Goal: Contribute content: Contribute content

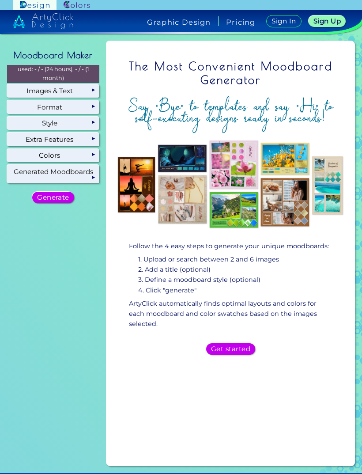
click at [240, 346] on h5 "Get started" at bounding box center [230, 349] width 35 height 6
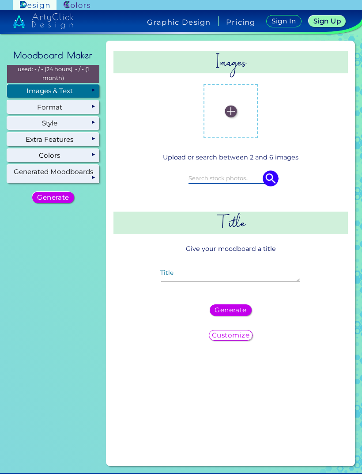
click at [234, 104] on label at bounding box center [231, 111] width 46 height 46
click at [0, 0] on input "file" at bounding box center [0, 0] width 0 height 0
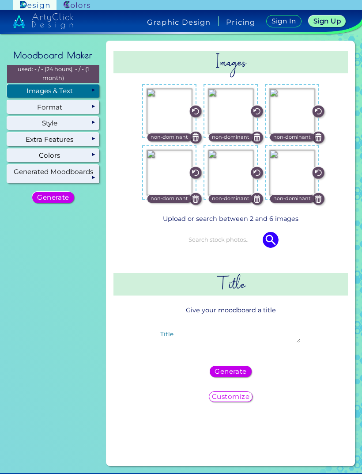
click at [233, 333] on textarea "Title" at bounding box center [230, 338] width 139 height 11
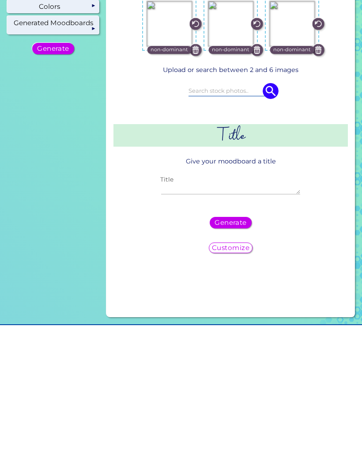
scroll to position [28, 0]
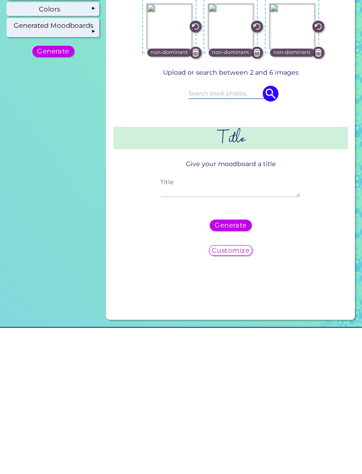
click at [207, 333] on textarea "Title" at bounding box center [230, 338] width 139 height 11
paste textarea "Dr. Morounkeji "Keji" [PERSON_NAME]"
type textarea "Dr. [PERSON_NAME] "[PERSON_NAME]" [PERSON_NAME] ([PERSON_NAME] mother)"
click at [246, 394] on h5 "Customize" at bounding box center [231, 397] width 34 height 6
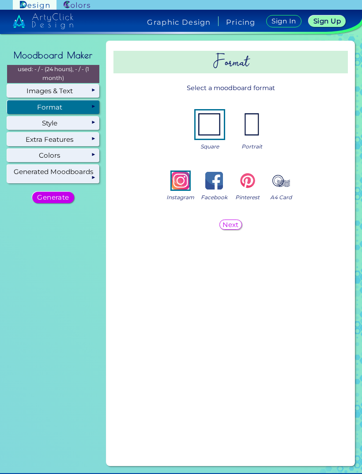
click at [232, 221] on h5 "Next" at bounding box center [231, 224] width 15 height 6
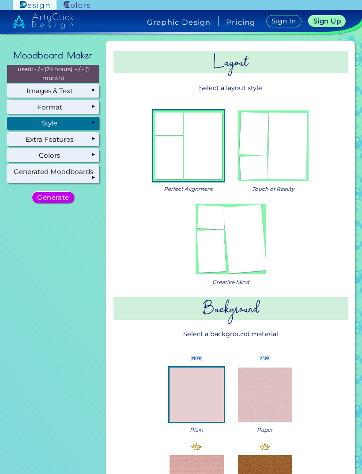
click at [249, 222] on img at bounding box center [231, 239] width 71 height 71
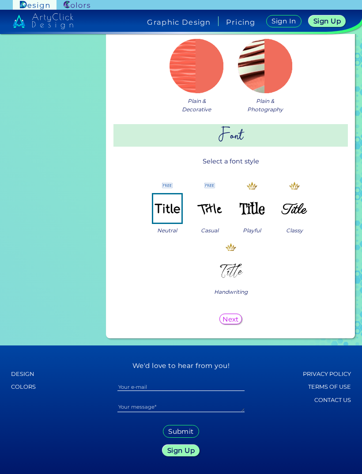
scroll to position [947, 0]
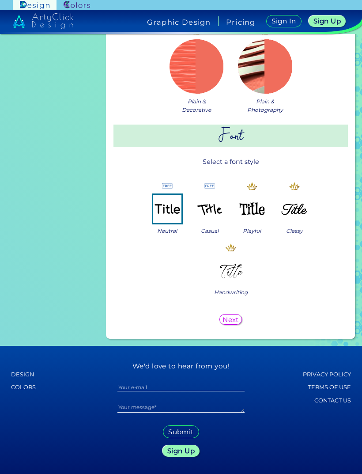
click at [235, 316] on h5 "Next" at bounding box center [231, 319] width 15 height 6
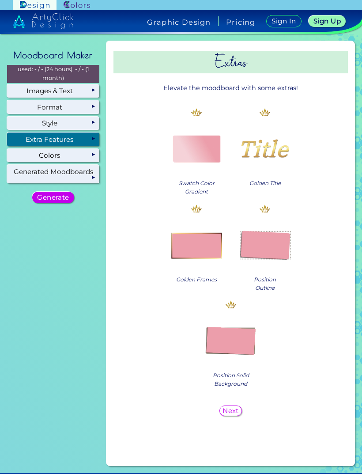
click at [205, 220] on img at bounding box center [197, 244] width 54 height 54
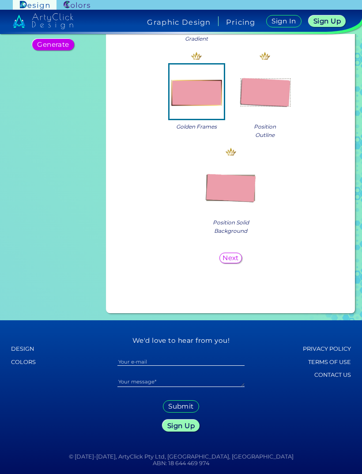
scroll to position [158, 0]
click at [236, 253] on div "Next" at bounding box center [231, 257] width 20 height 9
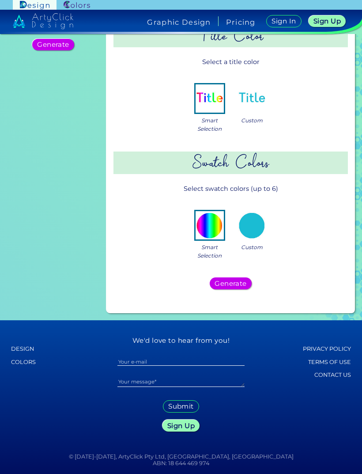
click at [248, 278] on div "Generate" at bounding box center [231, 283] width 38 height 11
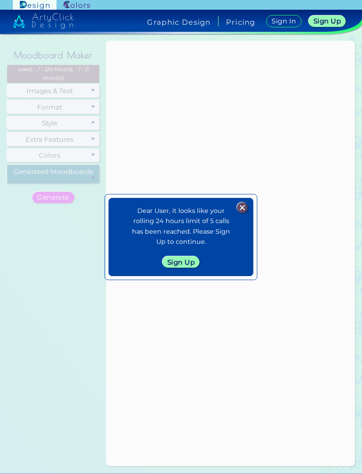
click at [247, 202] on img at bounding box center [242, 207] width 11 height 11
